Goal: Transaction & Acquisition: Purchase product/service

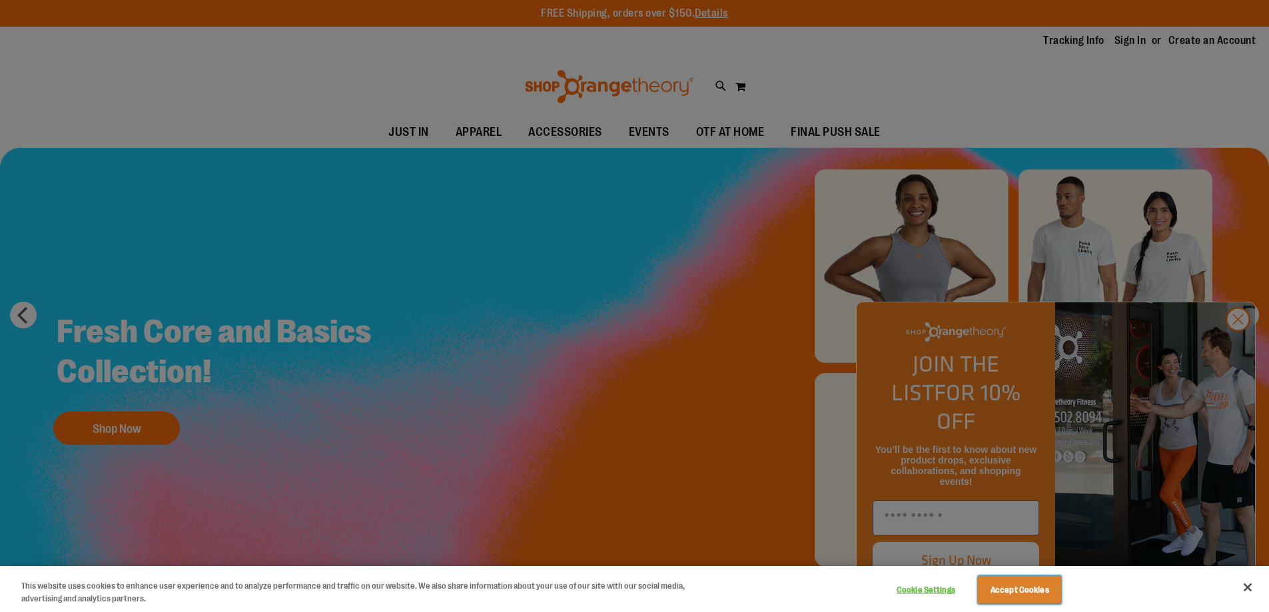
click at [1018, 590] on button "Accept Cookies" at bounding box center [1019, 590] width 83 height 28
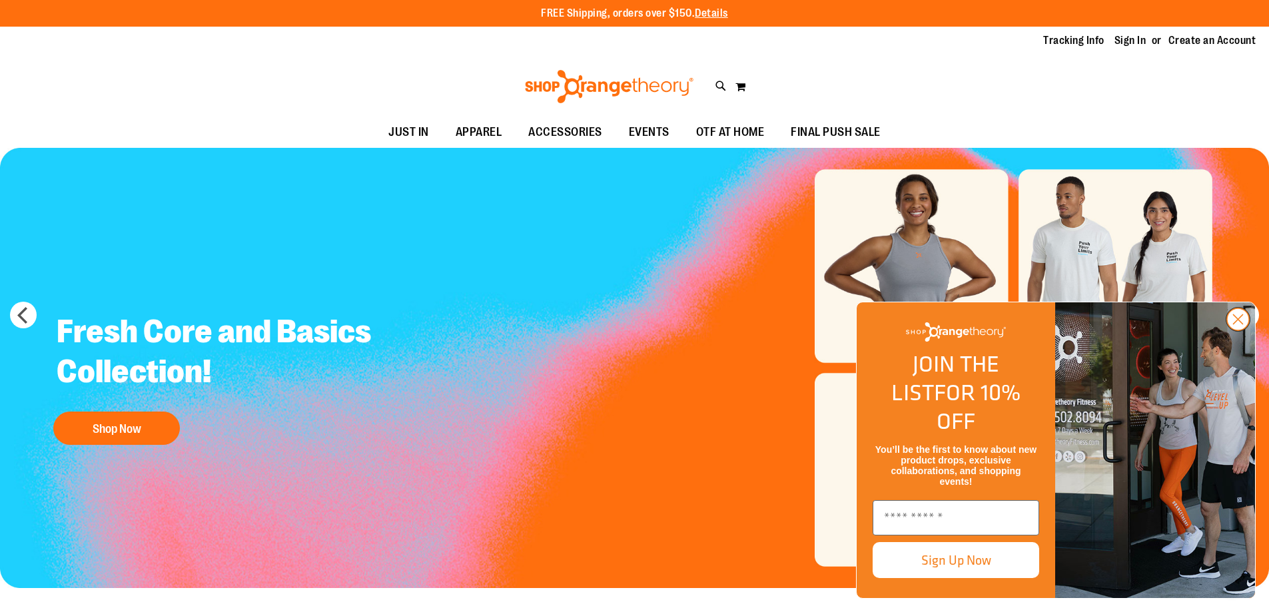
click at [1243, 330] on circle "Close dialog" at bounding box center [1238, 320] width 22 height 22
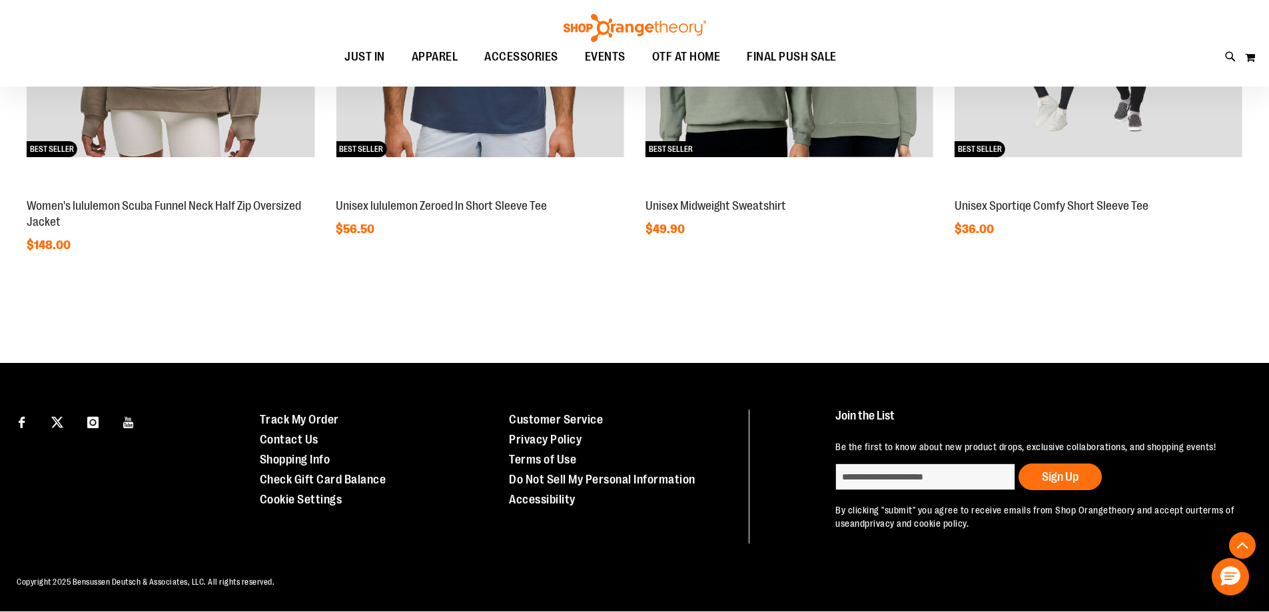
scroll to position [1091, 0]
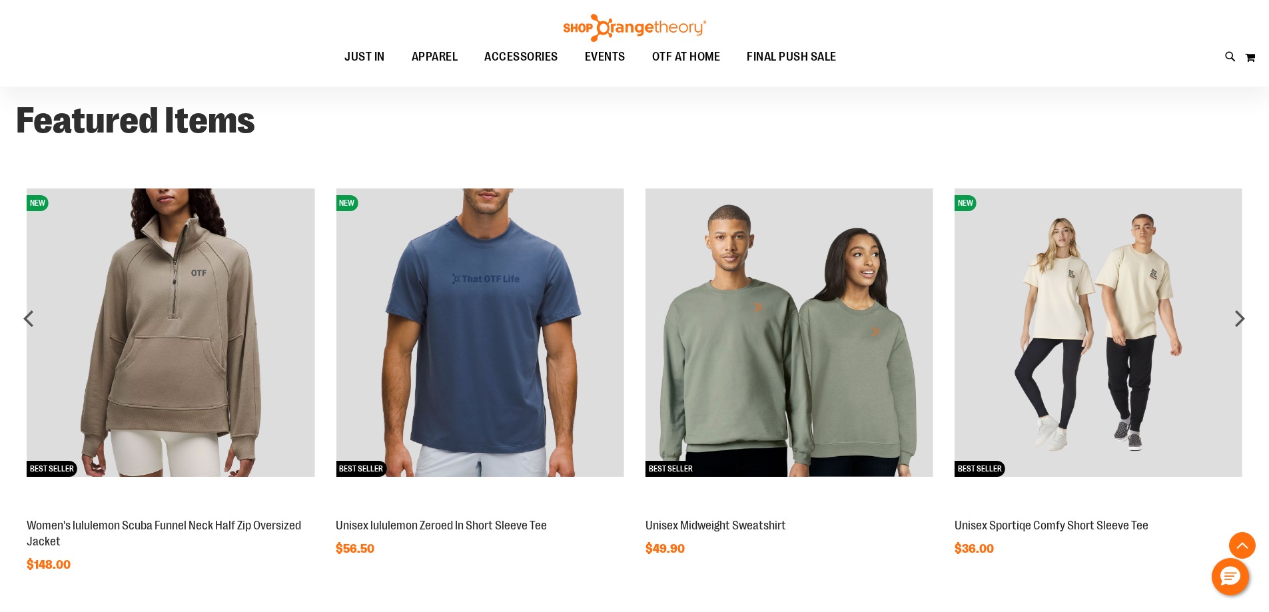
click at [1093, 327] on img at bounding box center [1099, 333] width 288 height 288
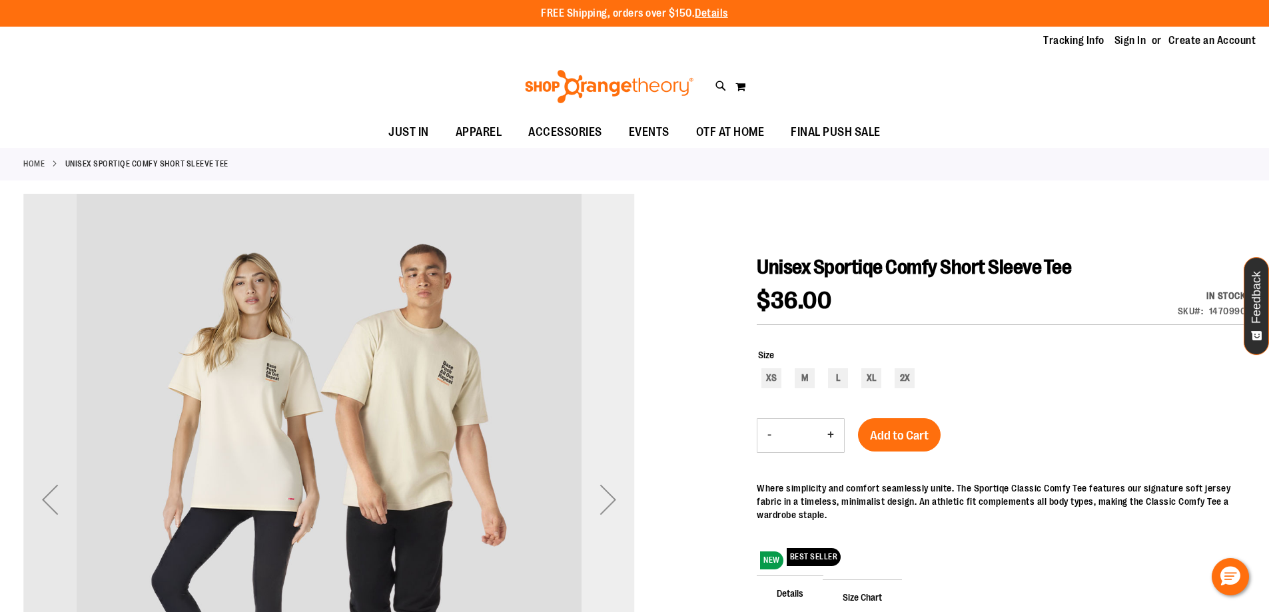
click at [594, 500] on div "Next" at bounding box center [608, 499] width 53 height 53
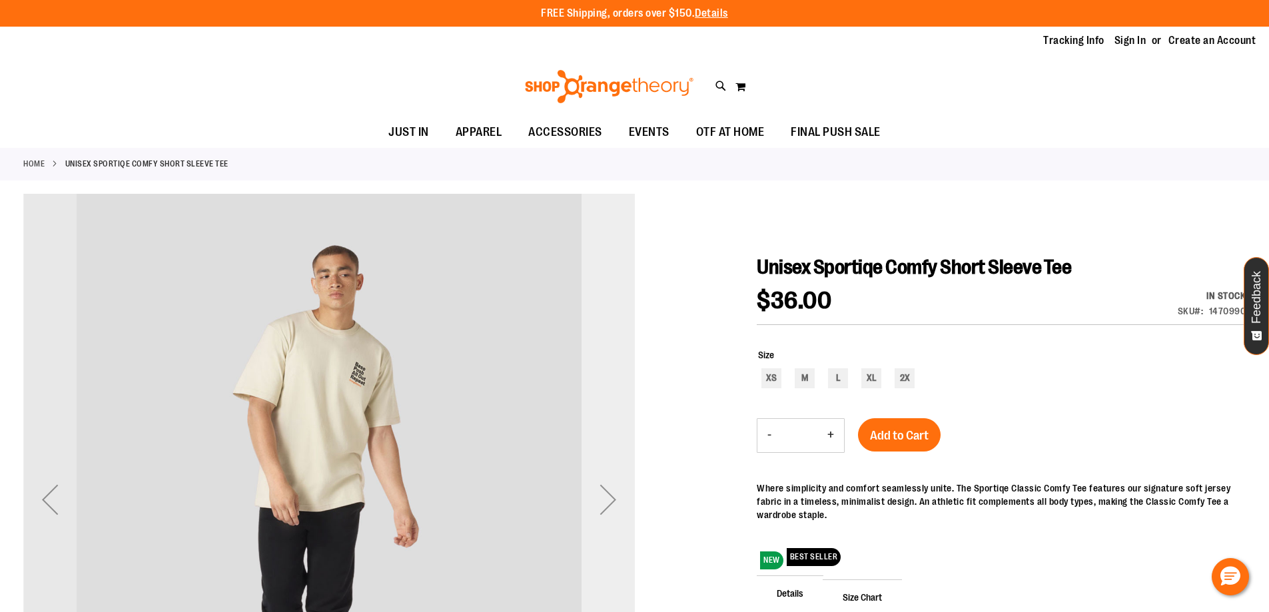
click at [594, 500] on div "Next" at bounding box center [608, 499] width 53 height 53
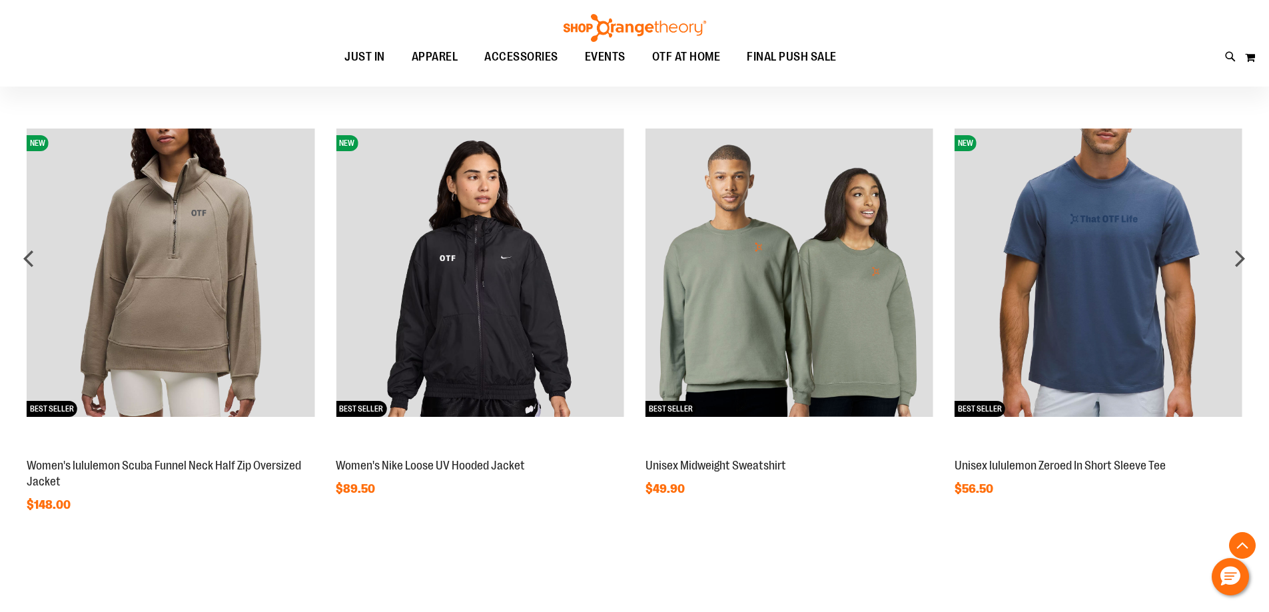
scroll to position [958, 0]
